Goal: Information Seeking & Learning: Find specific fact

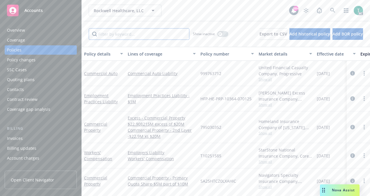
click at [155, 32] on input "Filter by keyword..." at bounding box center [139, 34] width 101 height 12
click at [155, 32] on input "p" at bounding box center [139, 34] width 101 height 12
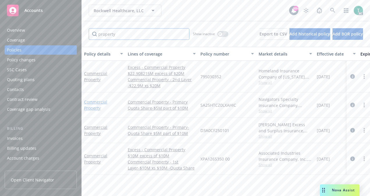
type input "property"
click at [95, 102] on link "Commercial Property" at bounding box center [95, 105] width 23 height 12
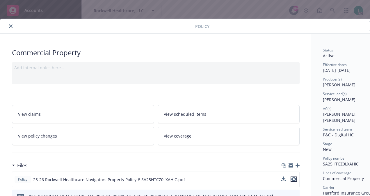
click at [293, 179] on icon "preview file" at bounding box center [293, 179] width 5 height 4
click at [13, 30] on div "Policy" at bounding box center [199, 26] width 399 height 15
click at [12, 27] on icon "close" at bounding box center [10, 25] width 3 height 3
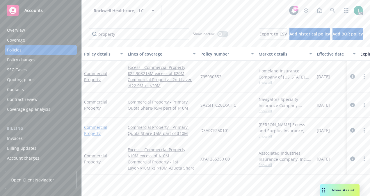
click at [97, 129] on link "Commercial Property" at bounding box center [95, 130] width 23 height 12
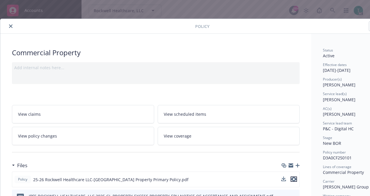
click at [293, 179] on icon "preview file" at bounding box center [293, 179] width 5 height 4
click at [12, 26] on icon "close" at bounding box center [10, 25] width 3 height 3
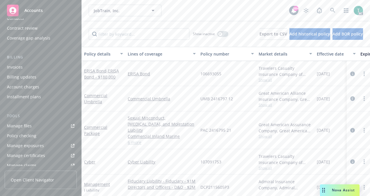
scroll to position [54, 0]
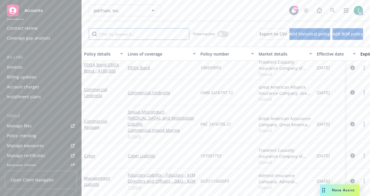
click at [167, 36] on input "Filter by keyword..." at bounding box center [139, 34] width 101 height 12
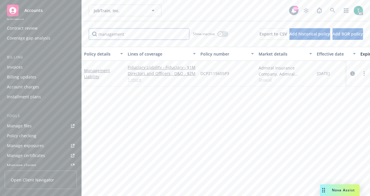
type input "management"
click at [104, 70] on link "Management Liability" at bounding box center [97, 74] width 26 height 12
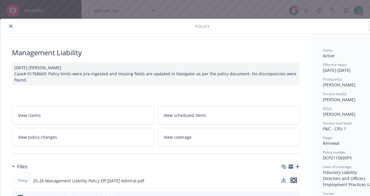
click at [296, 180] on icon "preview file" at bounding box center [293, 180] width 5 height 4
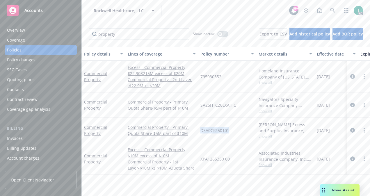
drag, startPoint x: 199, startPoint y: 126, endPoint x: 229, endPoint y: 131, distance: 30.7
click at [229, 131] on div "D3A0CF250101" at bounding box center [227, 130] width 58 height 25
copy span "D3A0CF250101"
